Goal: Transaction & Acquisition: Purchase product/service

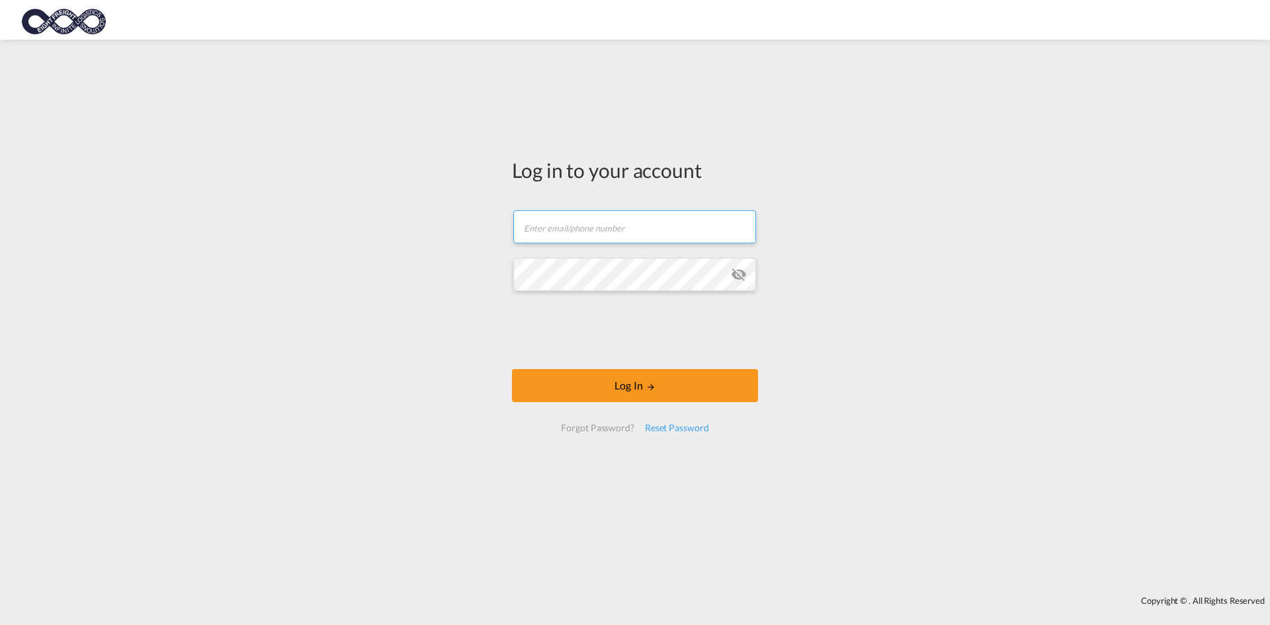
click at [551, 235] on input "text" at bounding box center [634, 226] width 243 height 33
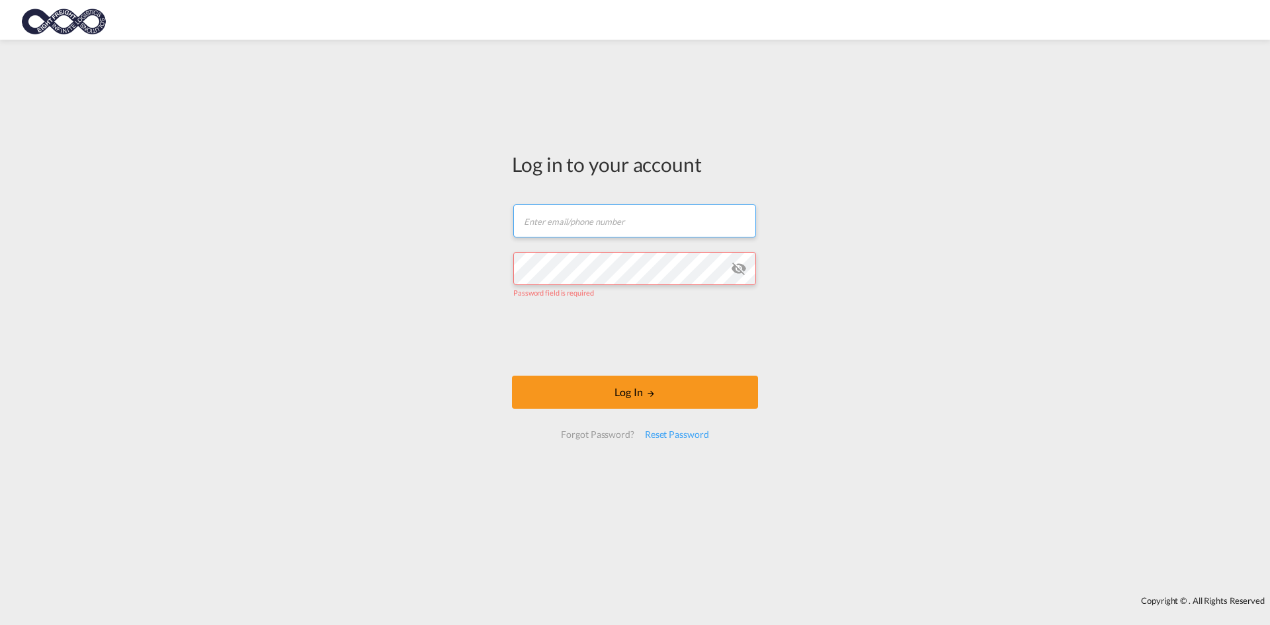
type input "[EMAIL_ADDRESS][DOMAIN_NAME]"
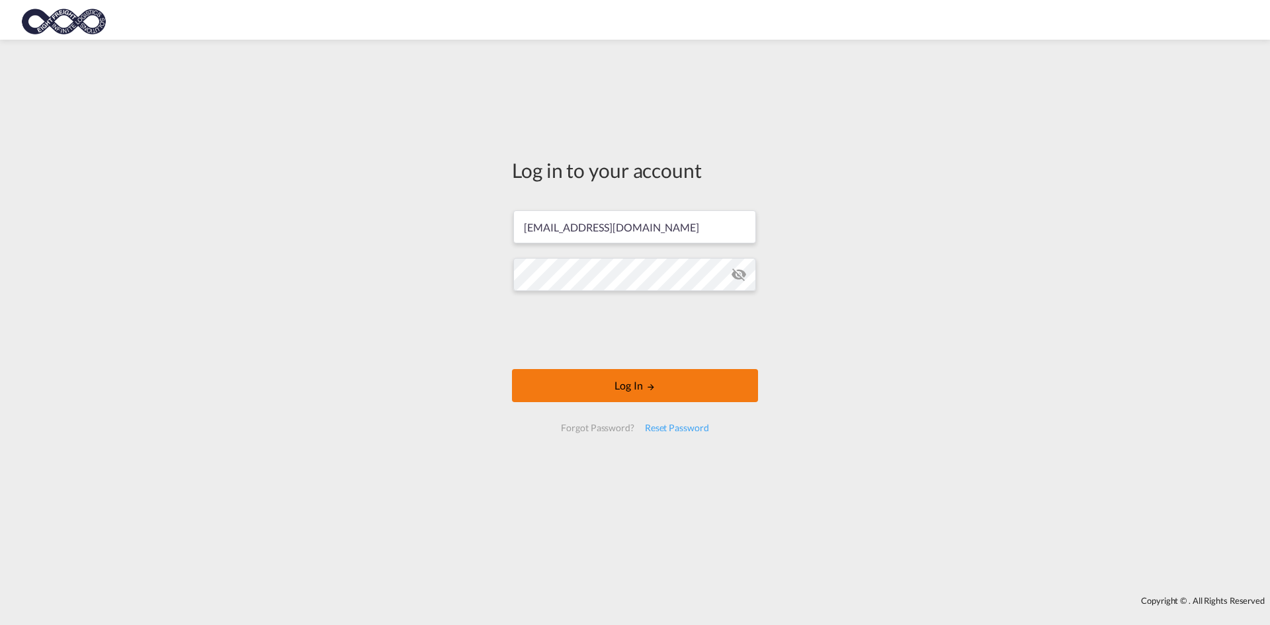
click at [601, 386] on button "Log In" at bounding box center [635, 385] width 246 height 33
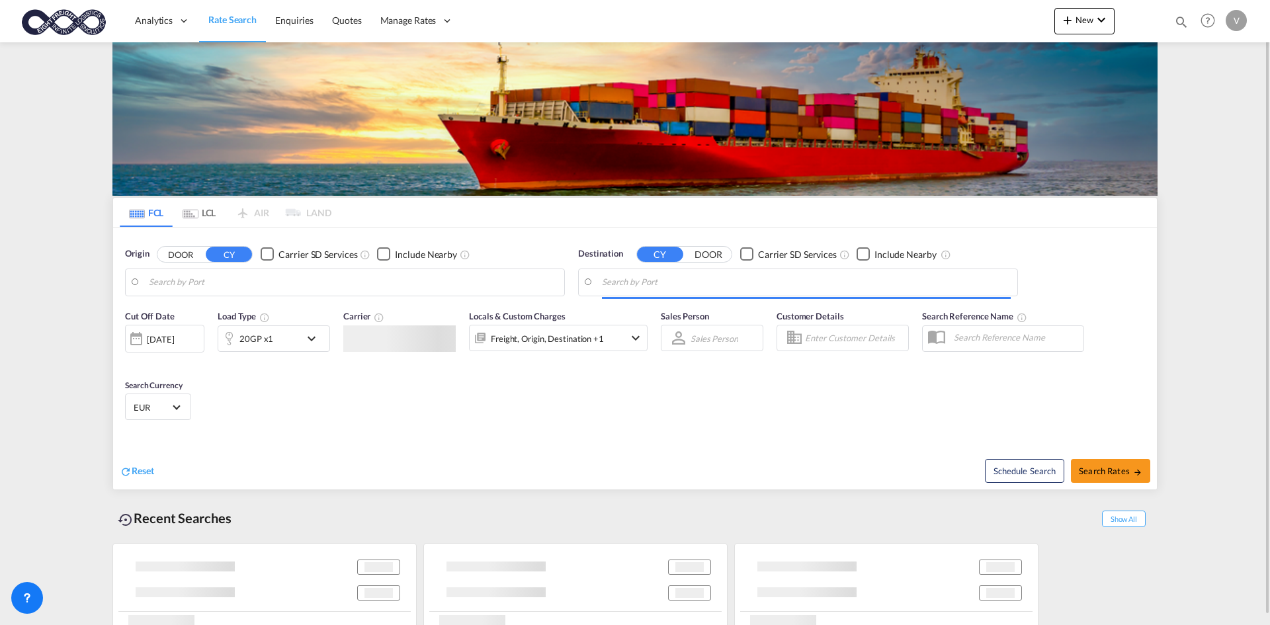
type input "[GEOGRAPHIC_DATA], [GEOGRAPHIC_DATA]"
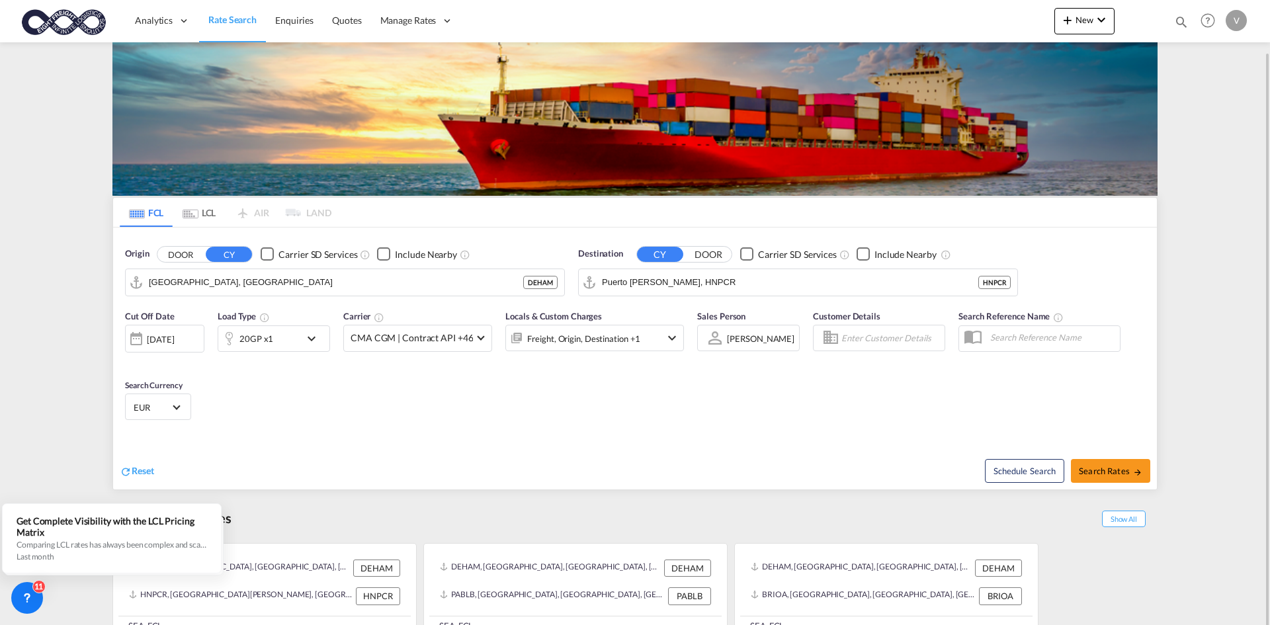
scroll to position [26, 0]
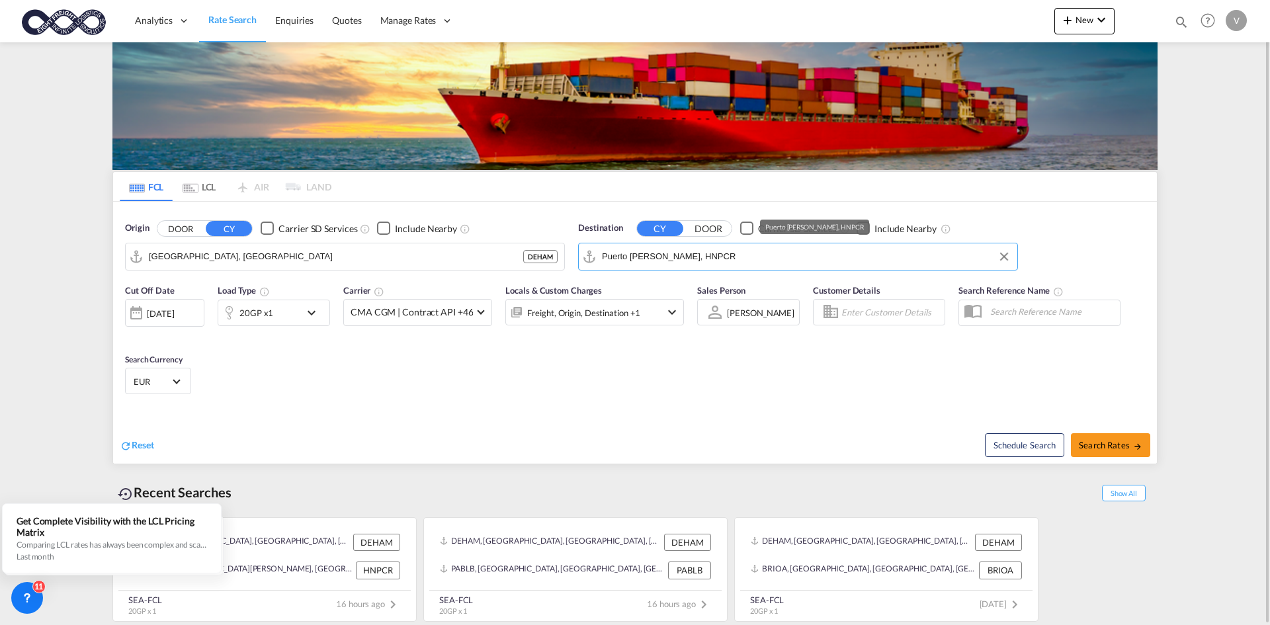
drag, startPoint x: 678, startPoint y: 258, endPoint x: 700, endPoint y: 255, distance: 22.7
click at [679, 258] on input "Puerto [PERSON_NAME], HNPCR" at bounding box center [806, 257] width 409 height 20
click at [628, 284] on div "Kao hsiung [GEOGRAPHIC_DATA], Province of [GEOGRAPHIC_DATA] [GEOGRAPHIC_DATA]" at bounding box center [704, 293] width 251 height 40
type input "[GEOGRAPHIC_DATA], TWKHH"
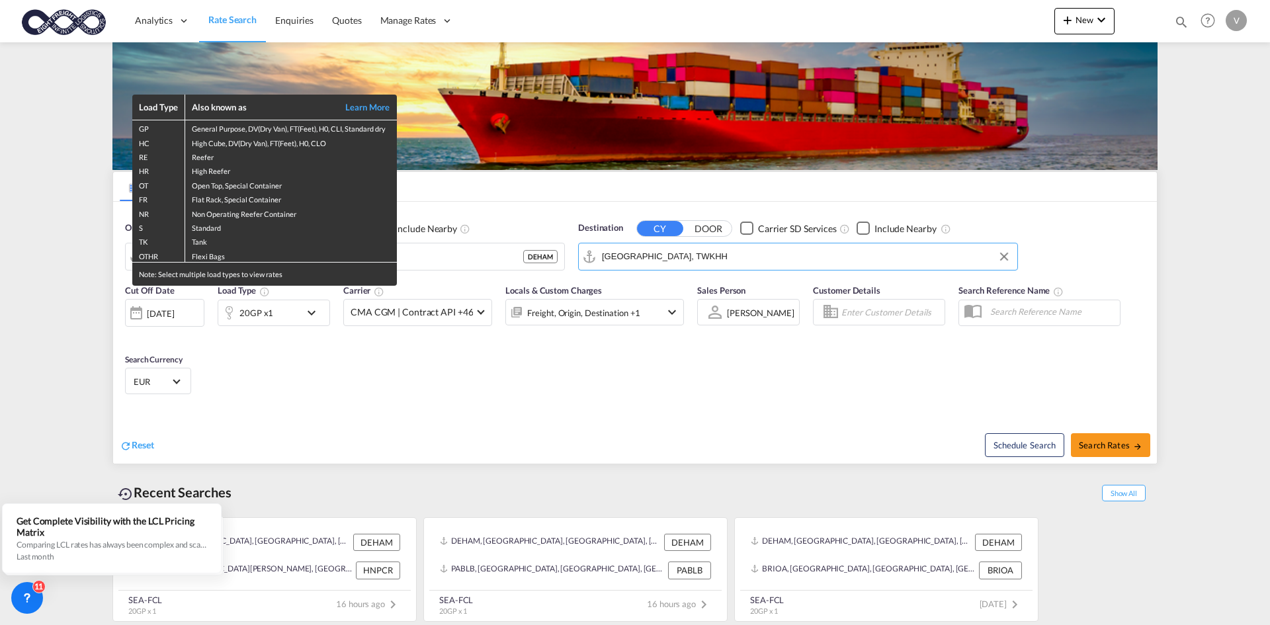
click at [386, 433] on div "Load Type Also known as Learn More GP General Purpose, DV(Dry Van), FT(Feet), H…" at bounding box center [635, 312] width 1270 height 625
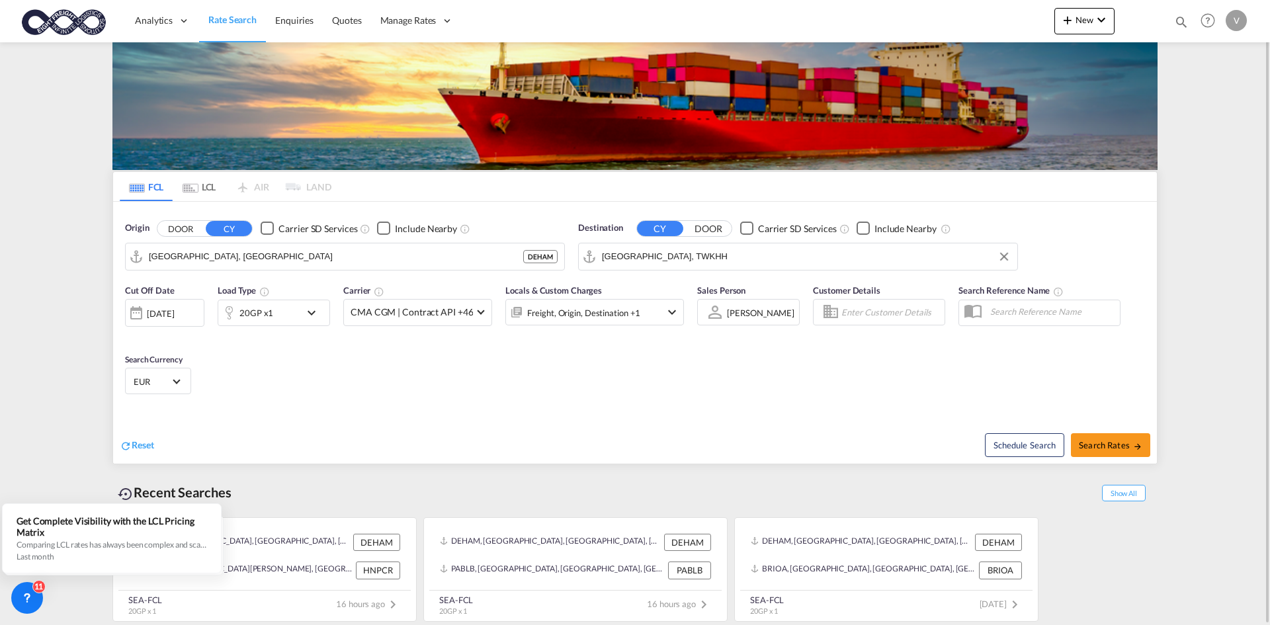
click at [279, 310] on div "20GP x1" at bounding box center [259, 313] width 82 height 26
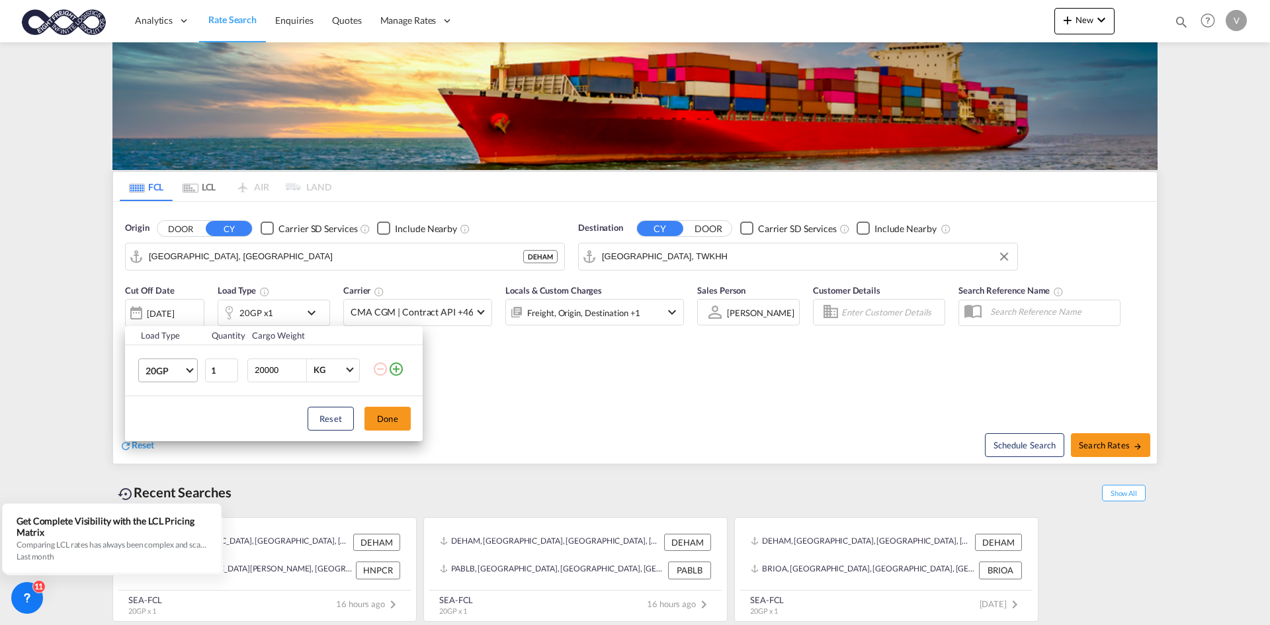
click at [186, 374] on md-select-value "20GP" at bounding box center [170, 370] width 53 height 22
click at [172, 429] on md-option "40HC" at bounding box center [180, 434] width 90 height 32
click at [282, 372] on input "20000" at bounding box center [279, 370] width 53 height 22
click at [385, 419] on button "Done" at bounding box center [387, 419] width 46 height 24
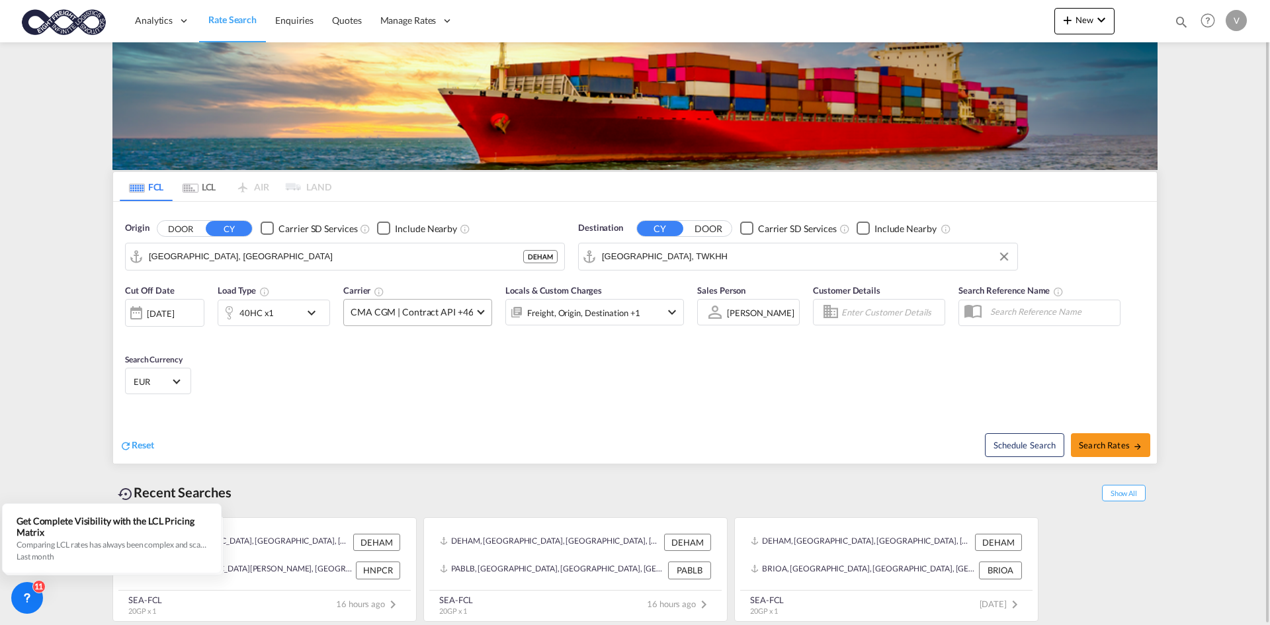
click at [484, 310] on md-select-value "CMA CGM | Contract API +46" at bounding box center [417, 313] width 147 height 26
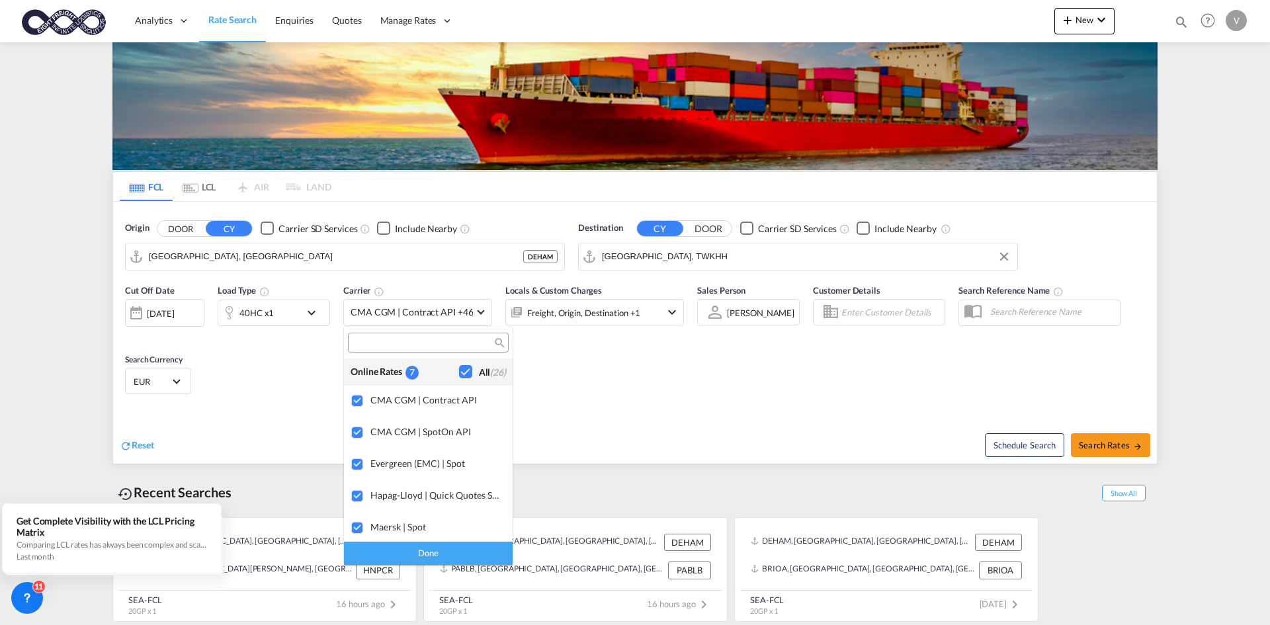
click at [622, 402] on md-backdrop at bounding box center [635, 312] width 1270 height 625
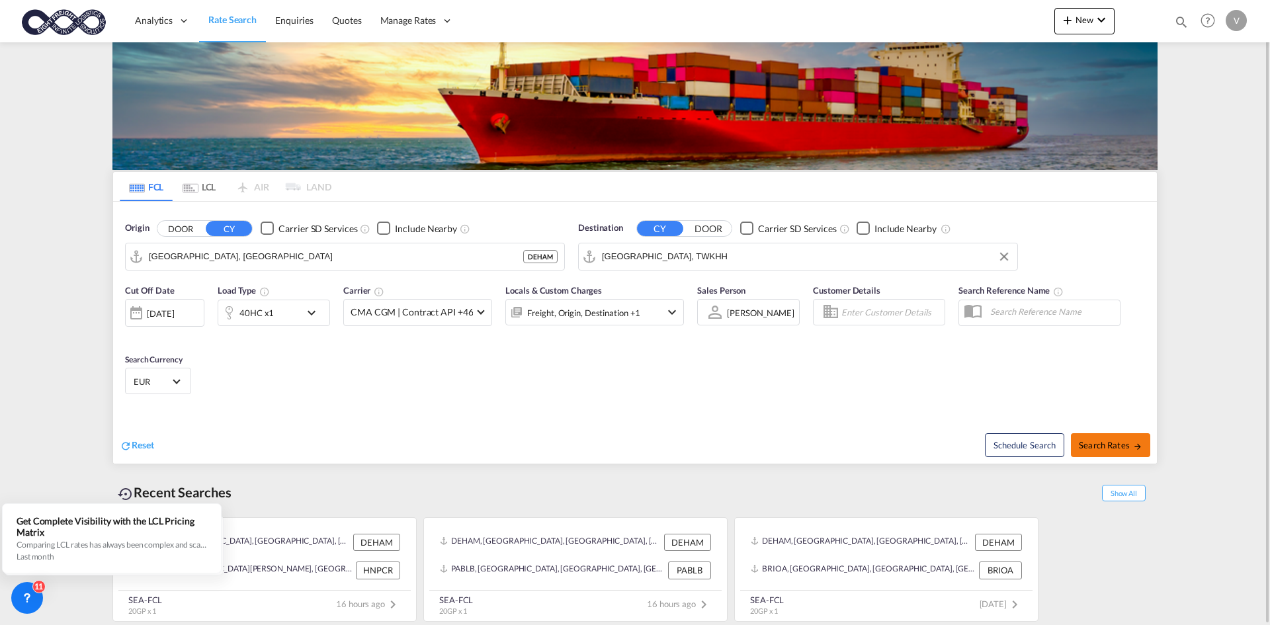
click at [1106, 442] on span "Search Rates" at bounding box center [1110, 445] width 63 height 11
type input "DEHAM to TWKHH / [DATE]"
